Goal: Find specific page/section: Find specific page/section

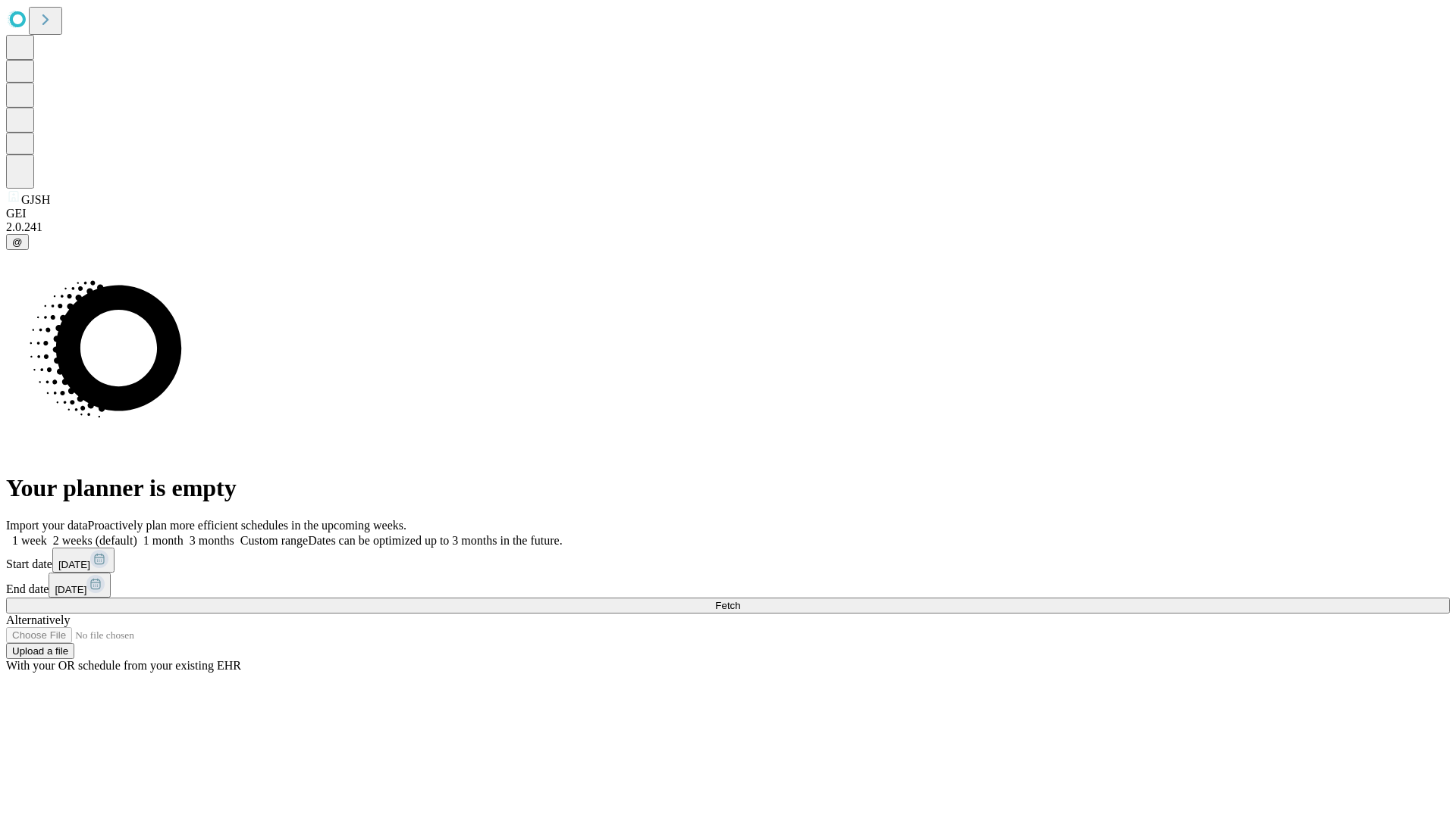
click at [739, 600] on span "Fetch" at bounding box center [727, 605] width 25 height 11
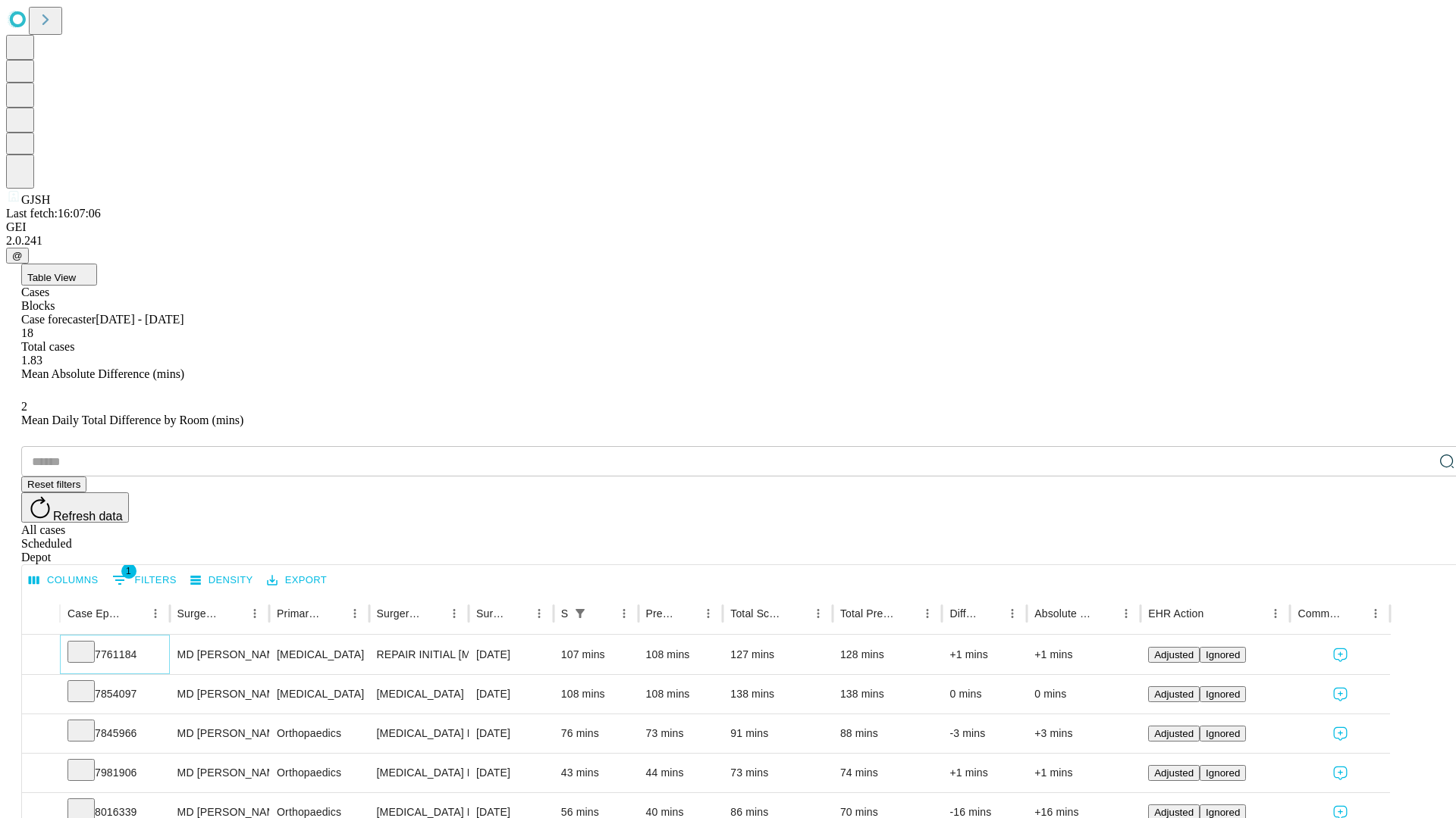
click at [89, 643] on icon at bounding box center [81, 650] width 15 height 15
